Goal: Check status

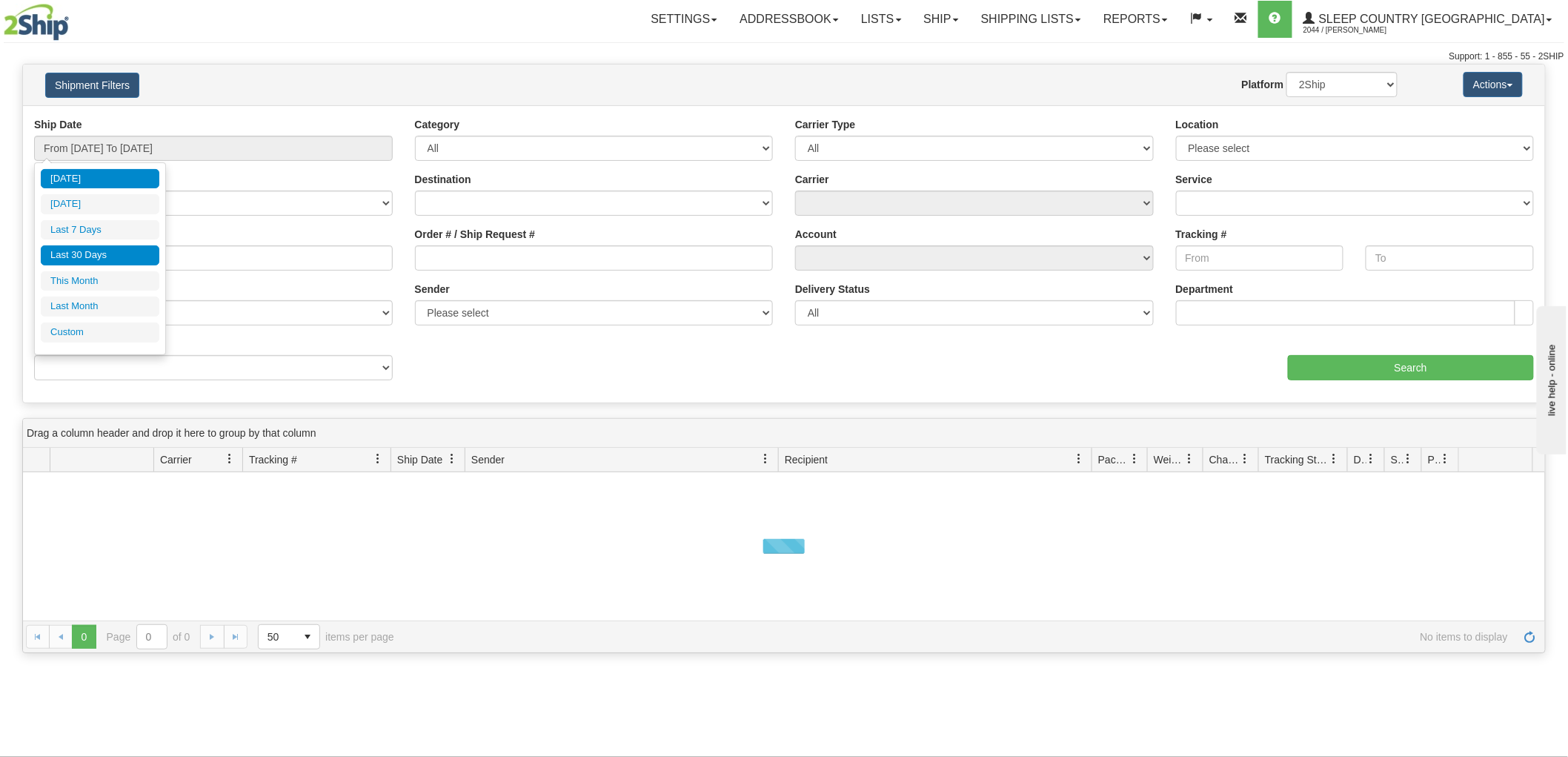
click at [111, 248] on li "Last 30 Days" at bounding box center [100, 255] width 119 height 20
type input "From [DATE] To [DATE]"
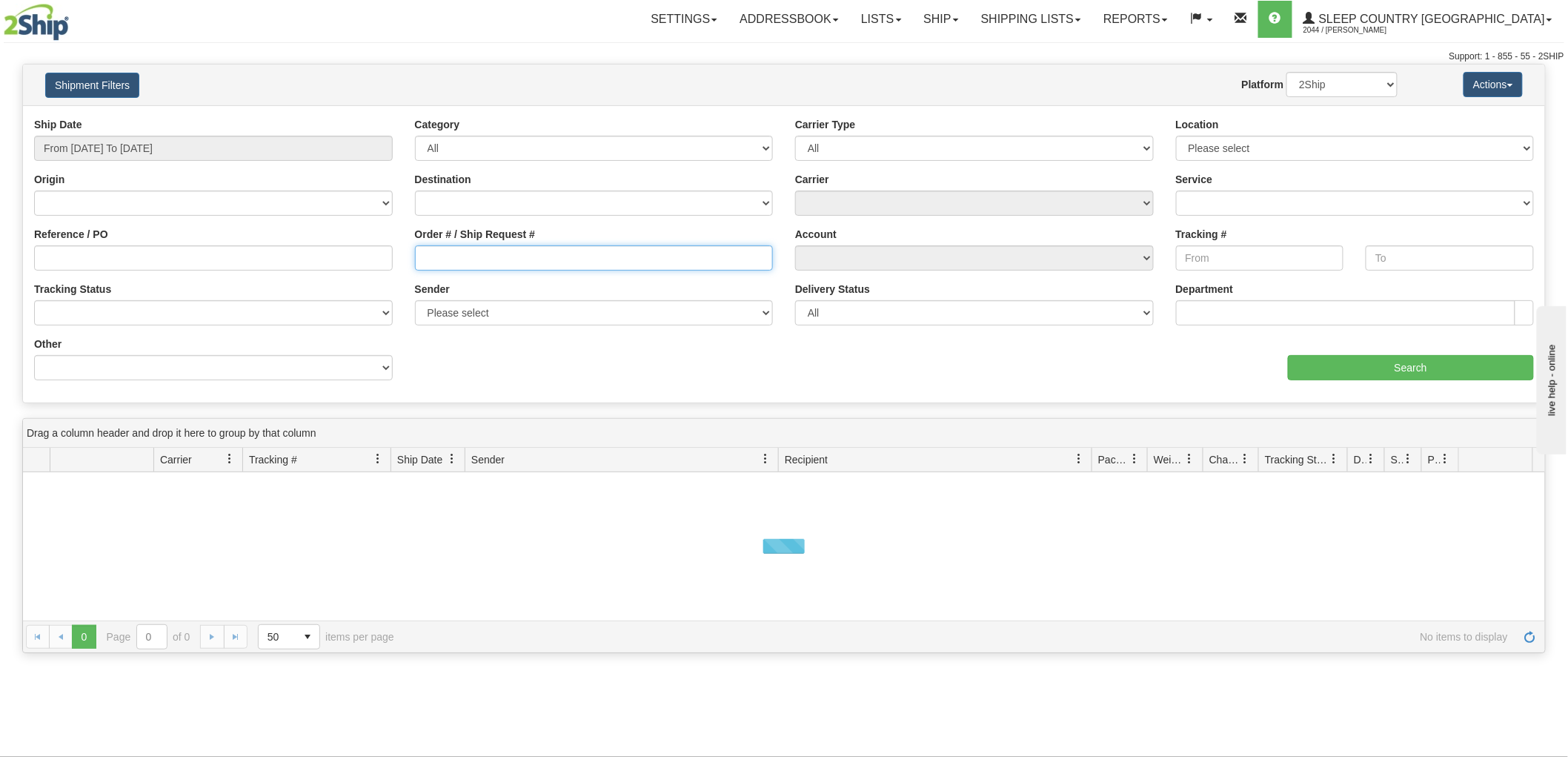
click at [649, 269] on input "Order # / Ship Request #" at bounding box center [594, 257] width 359 height 25
paste input "9002H939420"
type input "9002H939420"
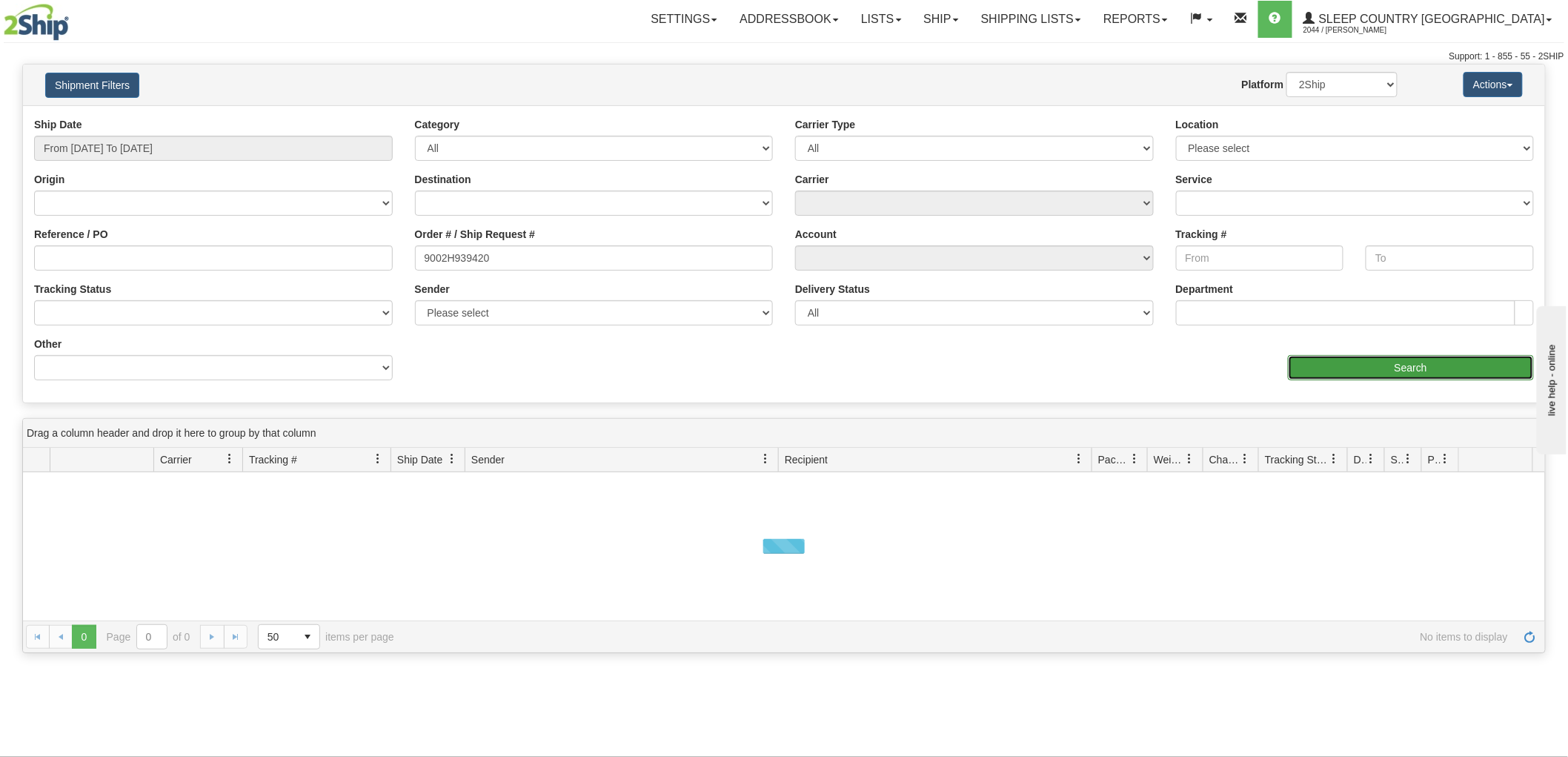
click at [1364, 374] on input "Search" at bounding box center [1412, 367] width 246 height 25
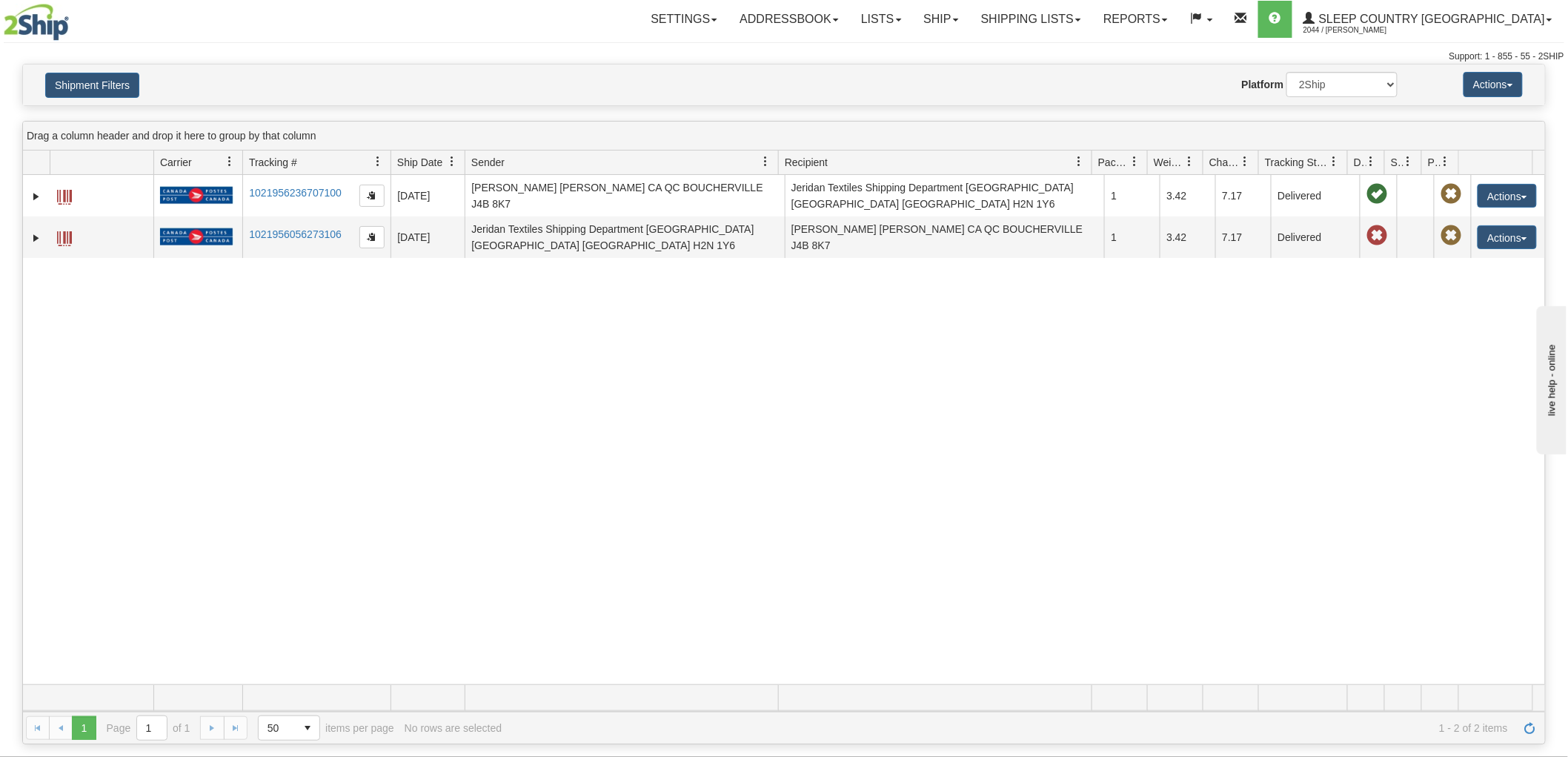
click at [92, 381] on div "31403128 2044 1021956236707100 [DATE] [DATE] 11:55:07 AM [PERSON_NAME] [PERSON_…" at bounding box center [784, 430] width 1523 height 510
click at [327, 304] on div "31403128 2044 1021956236707100 [DATE] [DATE] 11:55:07 AM [PERSON_NAME] [PERSON_…" at bounding box center [784, 430] width 1523 height 510
click at [92, 391] on div "31403128 2044 1021956236707100 [DATE] [DATE] 11:55:07 AM [PERSON_NAME] [PERSON_…" at bounding box center [784, 430] width 1523 height 510
click at [1498, 470] on div "31403128 2044 1021956236707100 [DATE] [DATE] 11:55:07 AM [PERSON_NAME] [PERSON_…" at bounding box center [784, 430] width 1523 height 510
